Goal: Information Seeking & Learning: Learn about a topic

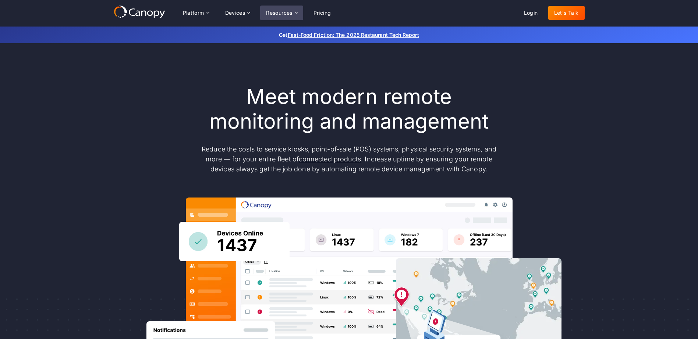
click at [275, 14] on div "Resources" at bounding box center [279, 12] width 26 height 5
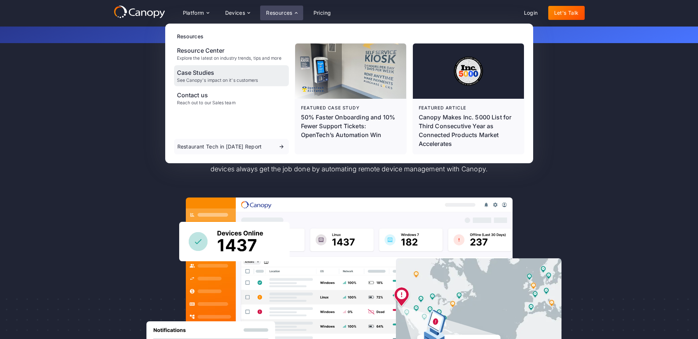
click at [196, 74] on div "Case Studies" at bounding box center [217, 72] width 81 height 9
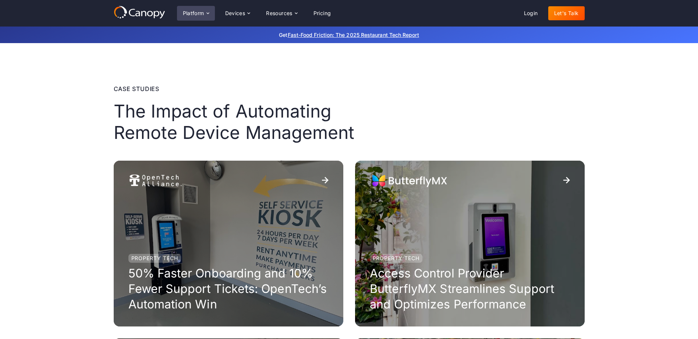
click at [200, 8] on div "Platform" at bounding box center [196, 13] width 38 height 15
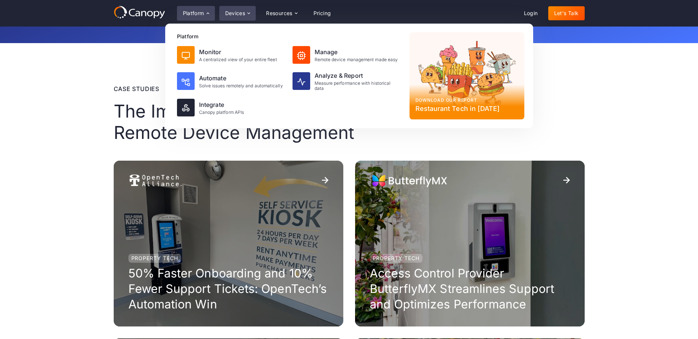
click at [248, 17] on div "Devices" at bounding box center [237, 13] width 37 height 15
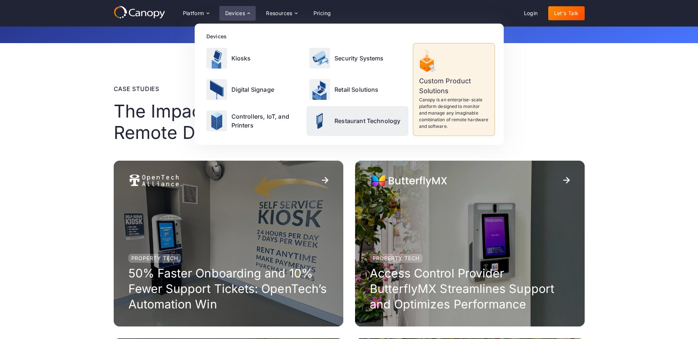
click at [338, 124] on p "Restaurant Technology" at bounding box center [367, 120] width 66 height 9
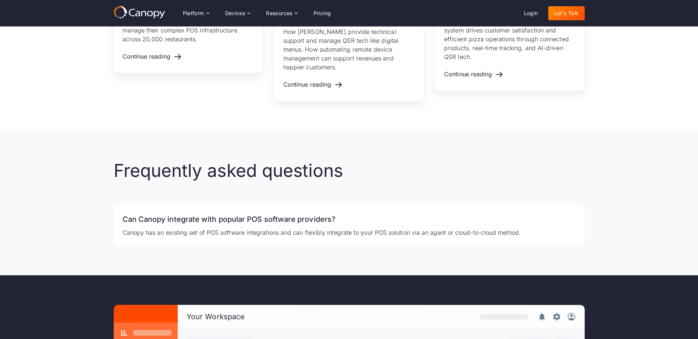
scroll to position [1545, 0]
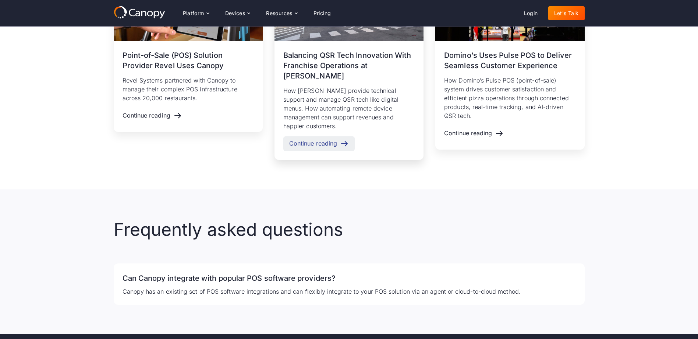
click at [322, 136] on div "Continue reading" at bounding box center [318, 143] width 71 height 15
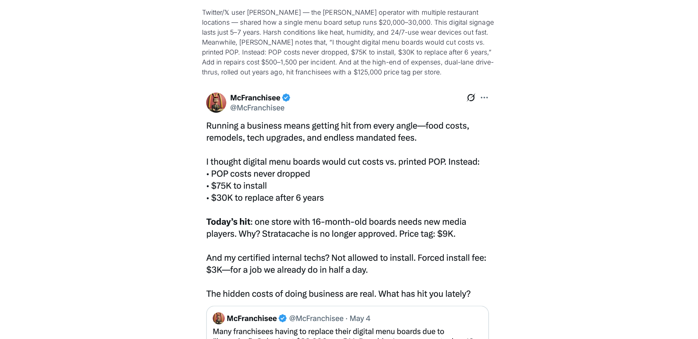
scroll to position [1214, 0]
